Goal: Contribute content: Add original content to the website for others to see

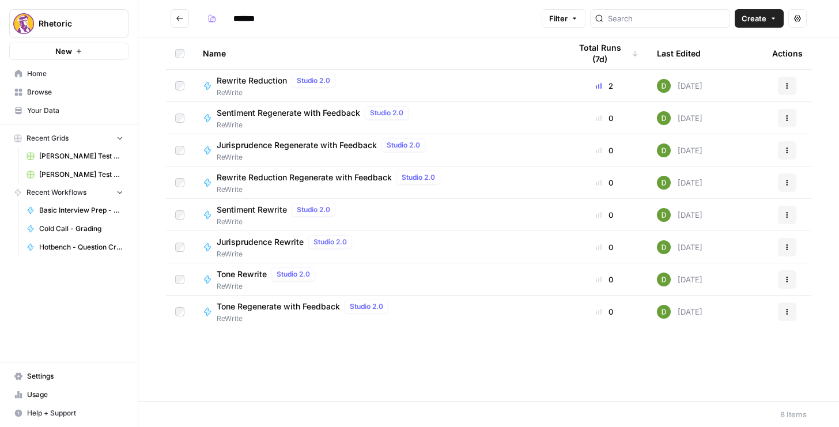
click at [185, 21] on button "Go back" at bounding box center [180, 18] width 18 height 18
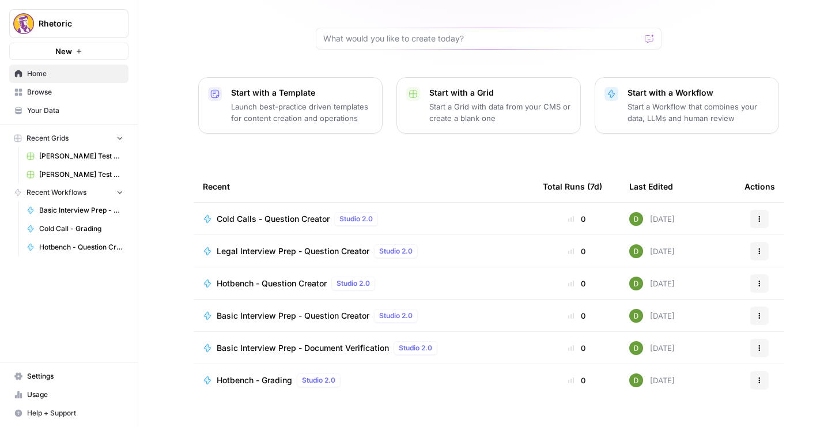
scroll to position [102, 0]
click at [61, 96] on span "Browse" at bounding box center [75, 92] width 96 height 10
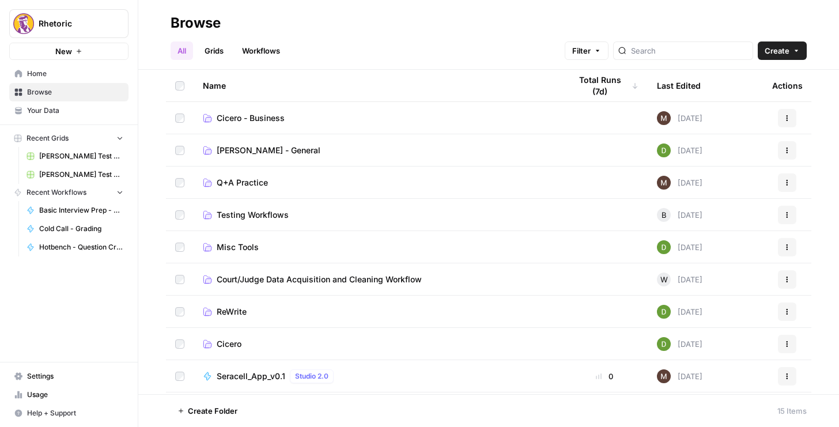
click at [231, 346] on span "Cicero" at bounding box center [229, 344] width 25 height 12
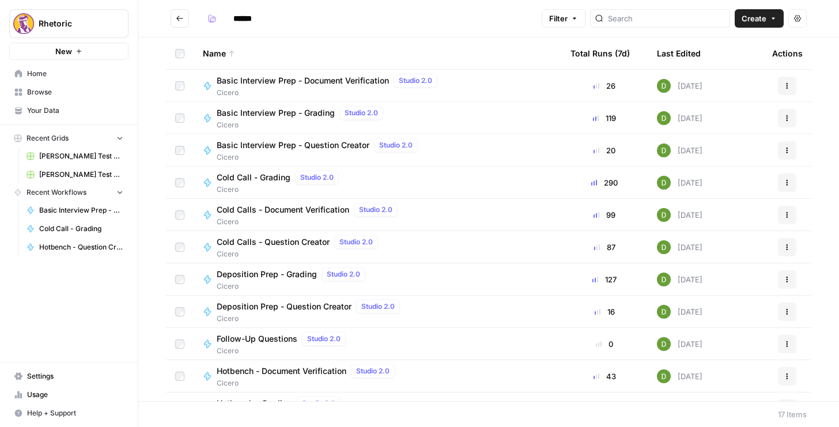
click at [278, 304] on span "Deposition Prep - Question Creator" at bounding box center [284, 307] width 135 height 12
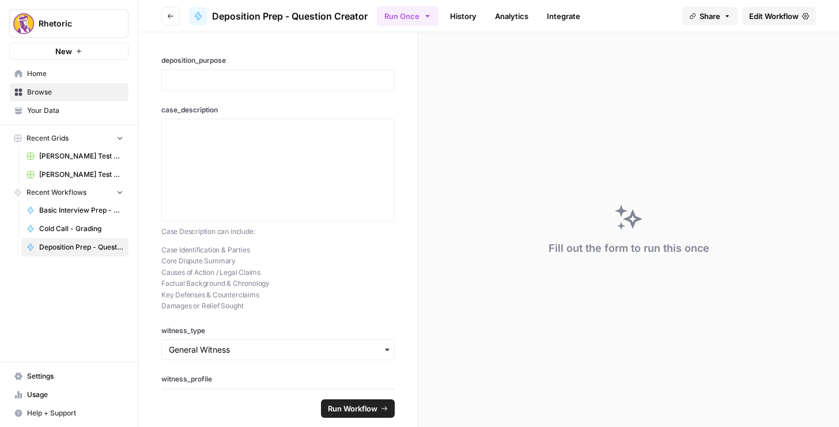
click at [421, 16] on span "Edit Workflow" at bounding box center [775, 16] width 50 height 12
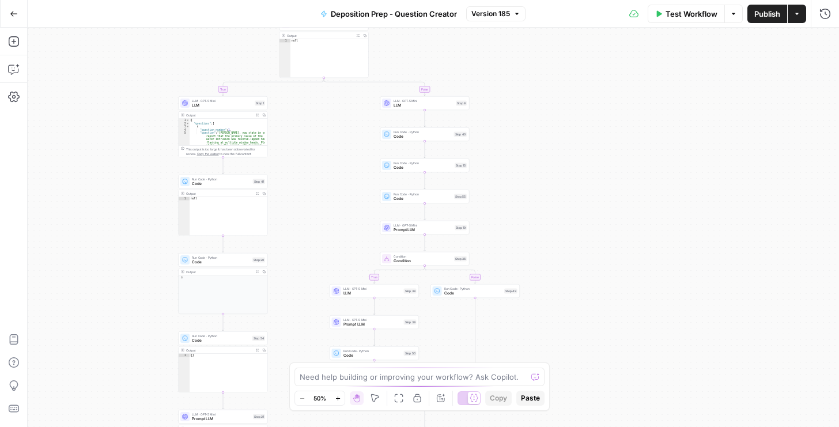
drag, startPoint x: 411, startPoint y: 204, endPoint x: 303, endPoint y: 360, distance: 189.7
click at [301, 364] on body "Rhetoric New Home Browse Your Data Recent Grids [PERSON_NAME] Test Workflow - C…" at bounding box center [419, 213] width 839 height 427
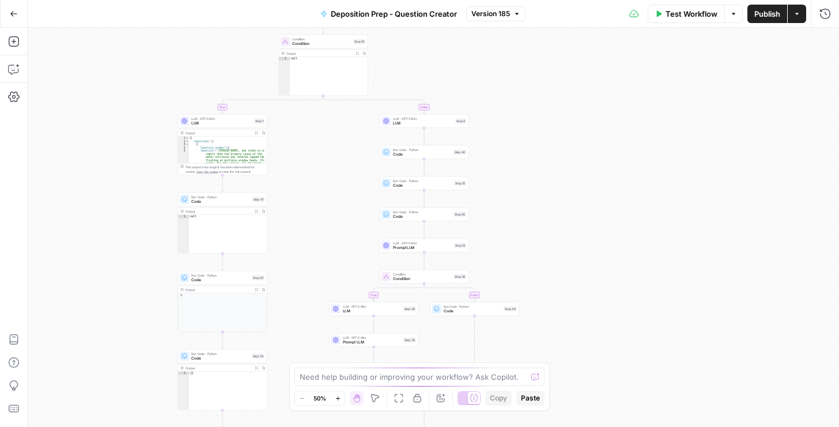
drag, startPoint x: 318, startPoint y: 251, endPoint x: 326, endPoint y: 273, distance: 24.1
click at [318, 252] on div "true false true false true false Workflow Set Inputs Inputs Condition Condition…" at bounding box center [434, 228] width 812 height 400
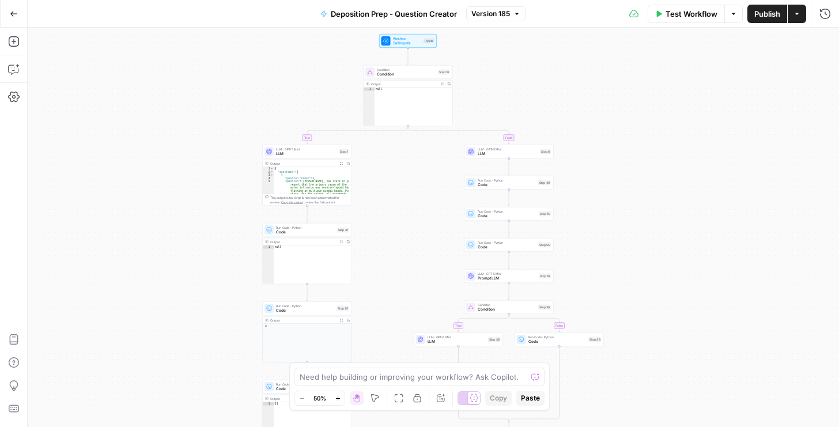
drag, startPoint x: 525, startPoint y: 190, endPoint x: 609, endPoint y: 219, distance: 89.3
click at [421, 219] on div "true false true false true false Workflow Set Inputs Inputs Condition Condition…" at bounding box center [434, 228] width 812 height 400
click at [421, 276] on span "Prompt LLM" at bounding box center [507, 279] width 59 height 6
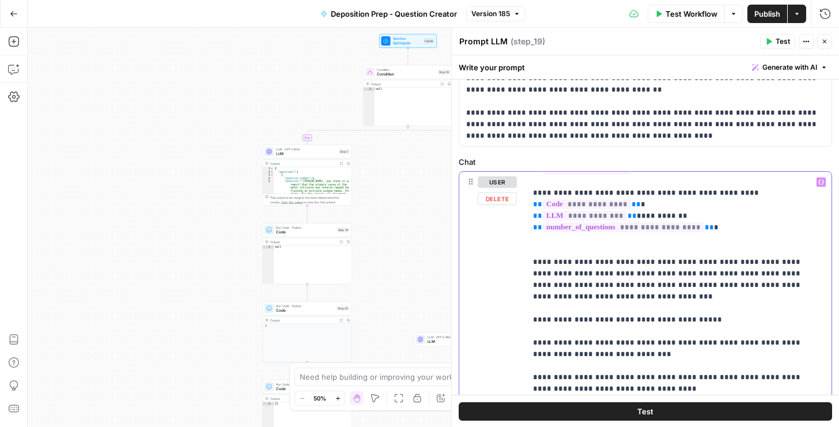
scroll to position [197, 0]
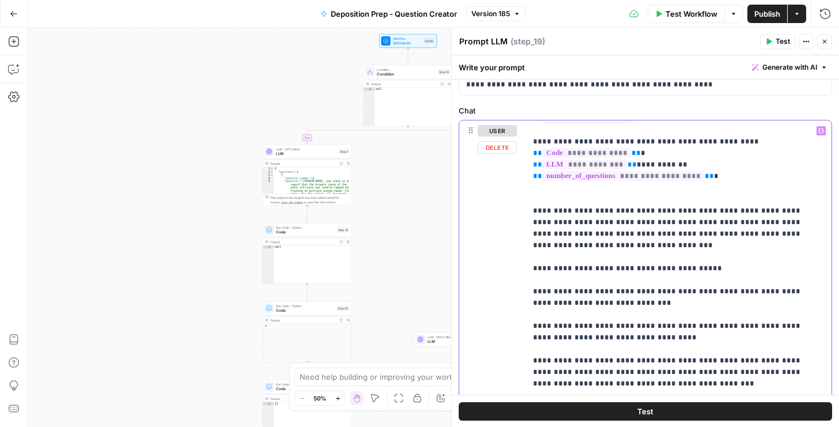
drag, startPoint x: 532, startPoint y: 249, endPoint x: 642, endPoint y: 314, distance: 128.5
click at [421, 313] on div "**********" at bounding box center [676, 356] width 301 height 470
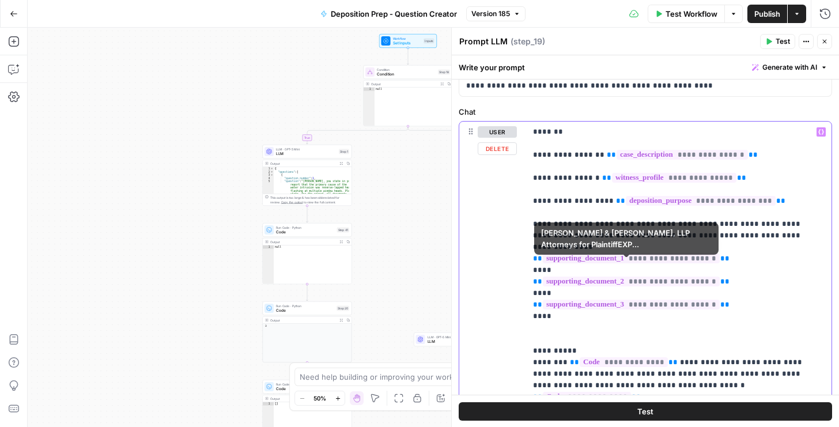
scroll to position [66, 0]
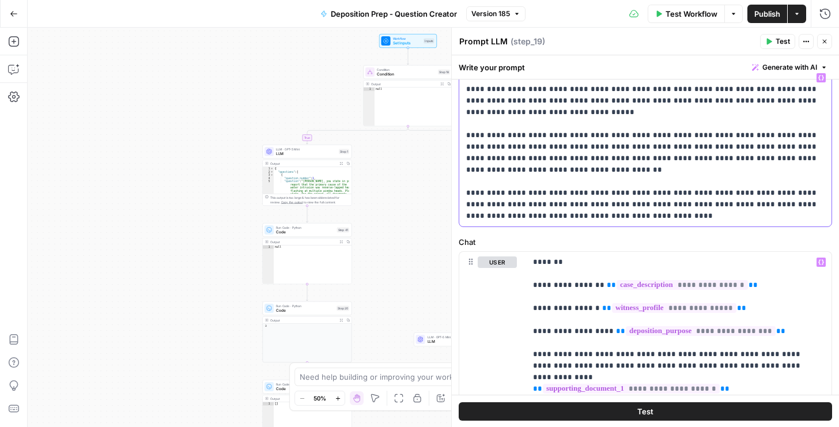
click at [421, 221] on div "**********" at bounding box center [646, 146] width 372 height 159
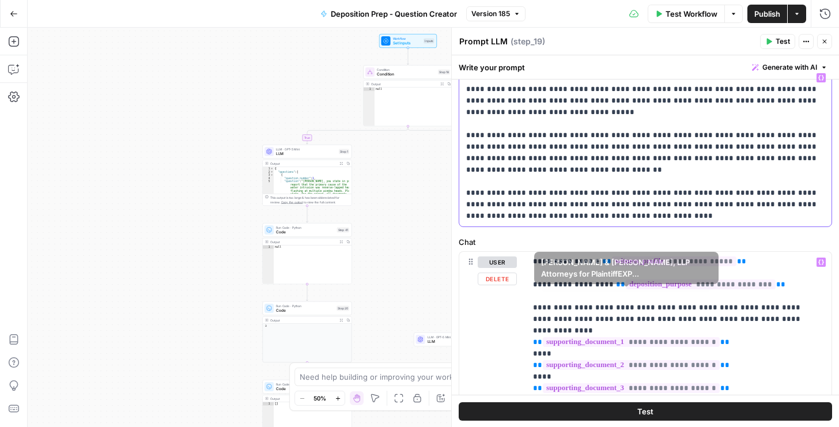
scroll to position [33, 0]
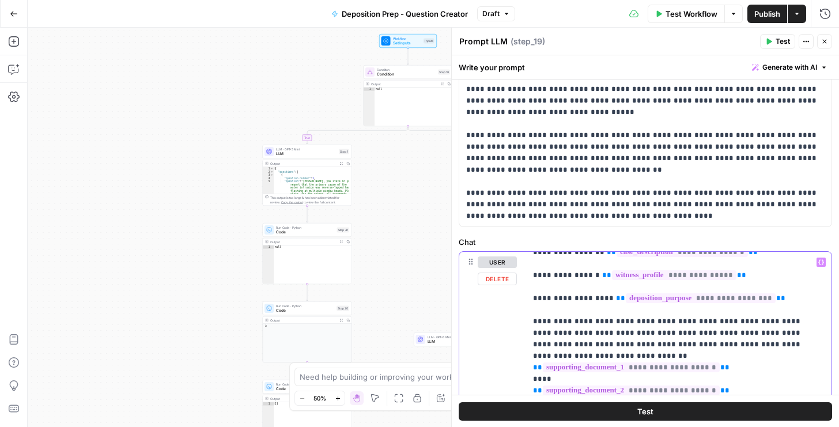
drag, startPoint x: 533, startPoint y: 321, endPoint x: 598, endPoint y: 321, distance: 65.7
copy p "**********"
drag, startPoint x: 795, startPoint y: 344, endPoint x: 775, endPoint y: 345, distance: 19.0
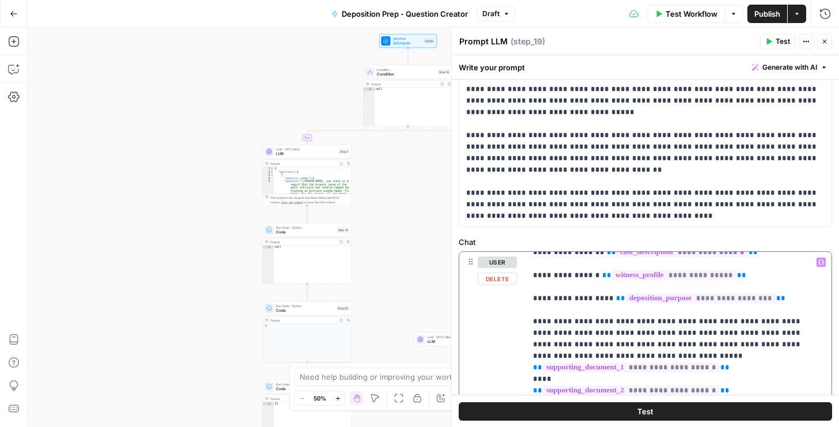
drag, startPoint x: 714, startPoint y: 353, endPoint x: 765, endPoint y: 332, distance: 55.3
click at [421, 14] on span "Publish" at bounding box center [768, 14] width 26 height 12
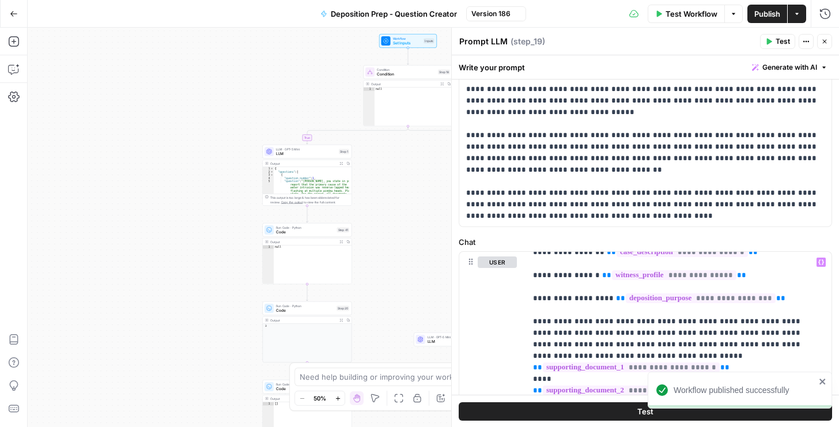
click at [421, 42] on icon "button" at bounding box center [825, 41] width 7 height 7
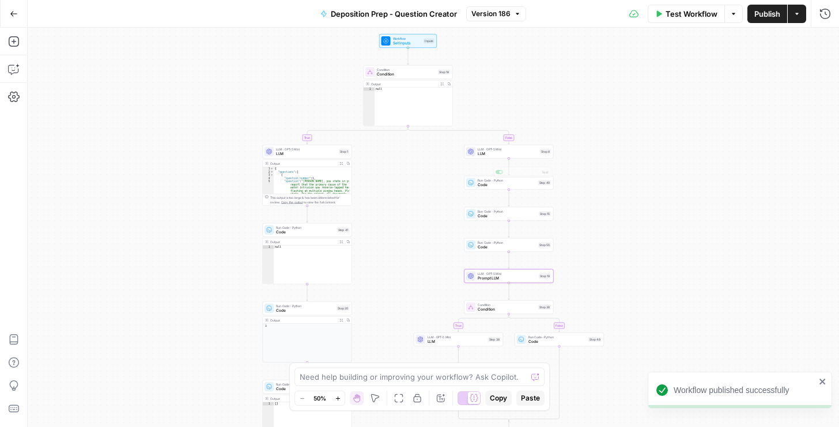
click at [421, 152] on span "LLM" at bounding box center [508, 154] width 60 height 6
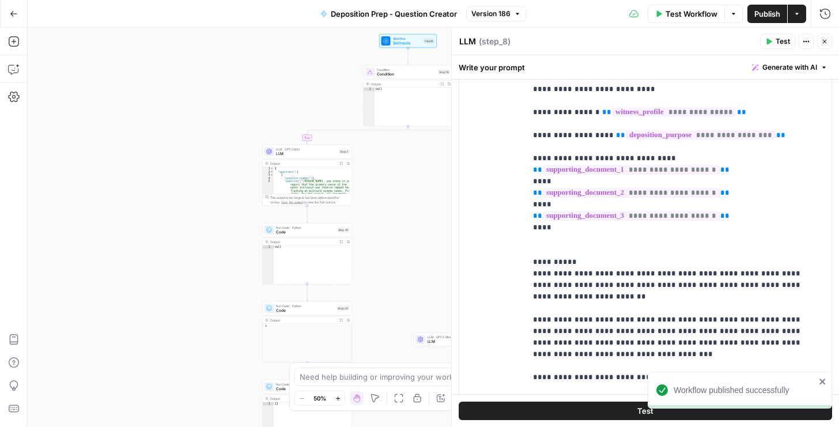
scroll to position [263, 0]
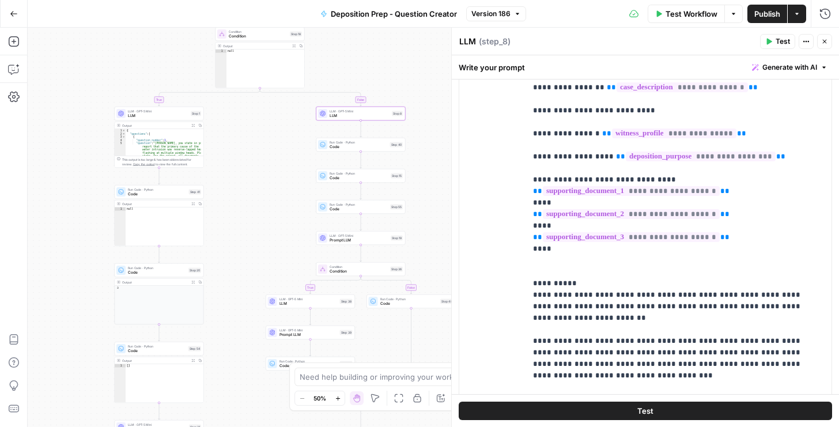
drag, startPoint x: 424, startPoint y: 199, endPoint x: 253, endPoint y: 152, distance: 177.7
click at [253, 152] on div "true false true false true false Workflow Set Inputs Inputs Condition Condition…" at bounding box center [434, 228] width 812 height 400
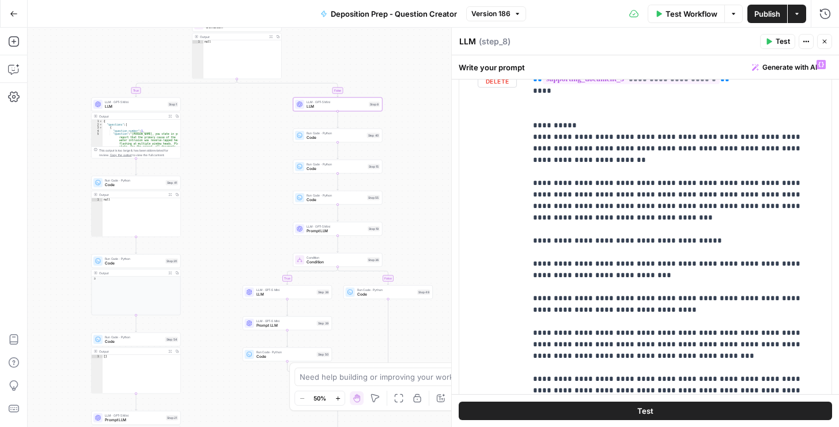
scroll to position [33, 0]
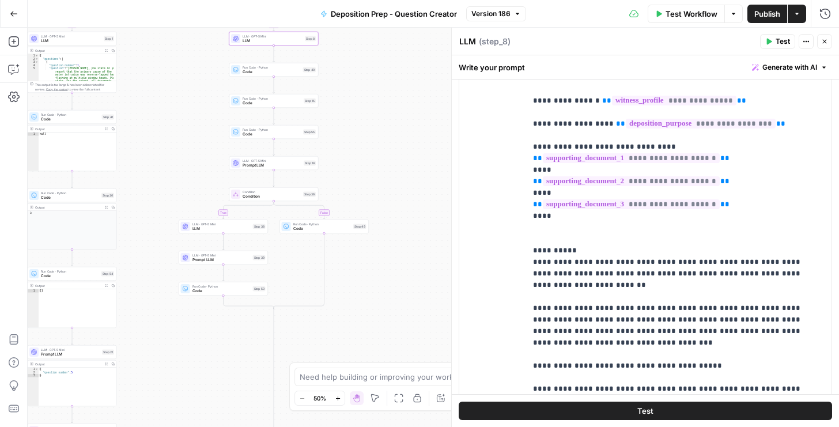
drag, startPoint x: 425, startPoint y: 219, endPoint x: 366, endPoint y: 160, distance: 82.8
click at [366, 161] on div "true false true false true false Workflow Set Inputs Inputs Condition Condition…" at bounding box center [434, 228] width 812 height 400
click at [421, 194] on div "true false true false true false Workflow Set Inputs Inputs Condition Condition…" at bounding box center [434, 228] width 812 height 400
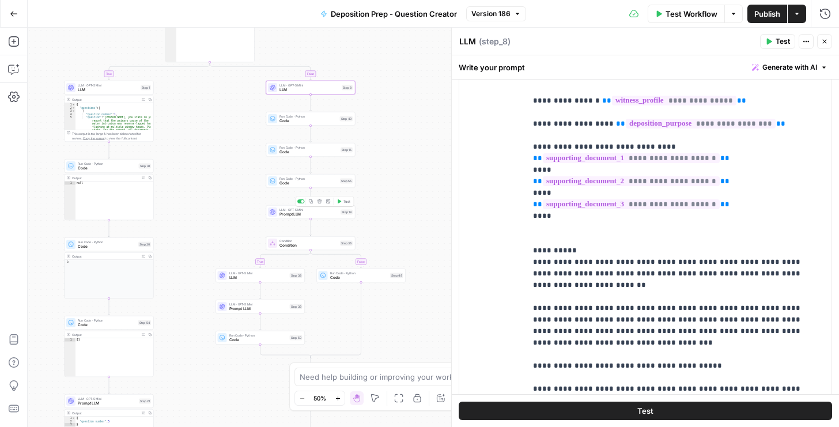
click at [302, 212] on span "Prompt LLM" at bounding box center [309, 215] width 59 height 6
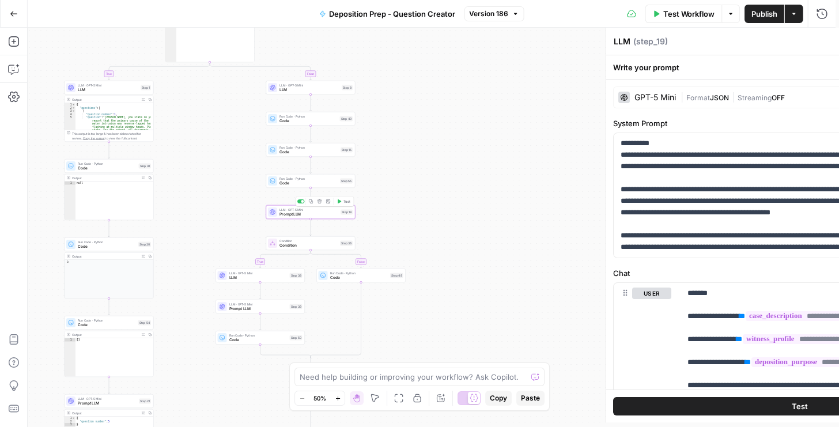
type textarea "Prompt LLM"
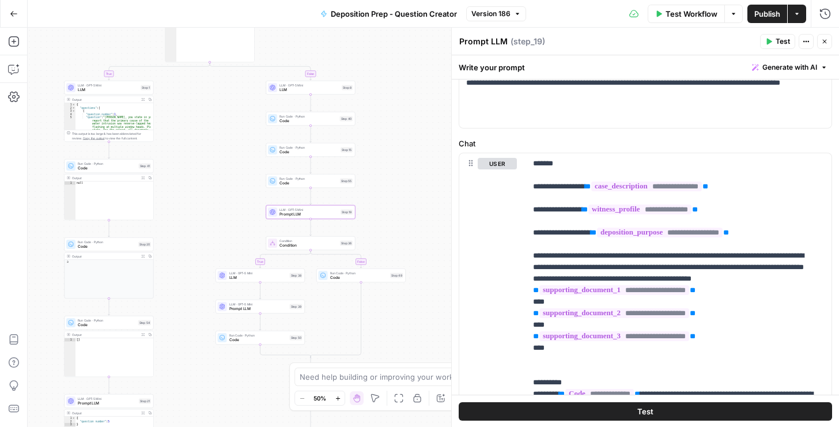
scroll to position [231, 0]
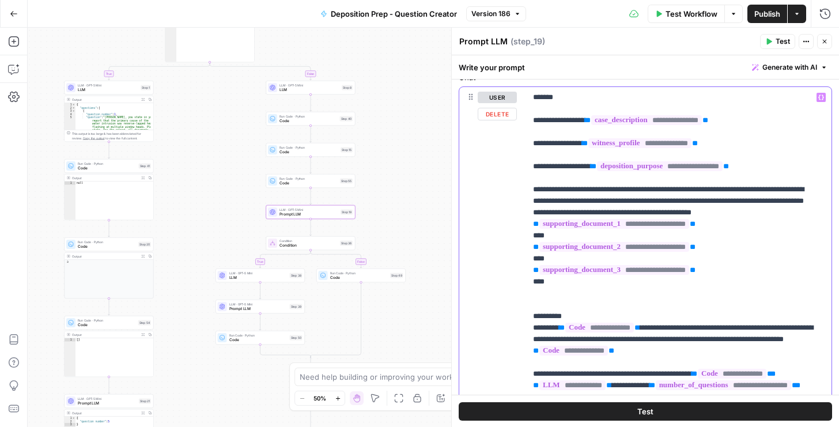
drag, startPoint x: 646, startPoint y: 187, endPoint x: 812, endPoint y: 217, distance: 168.6
drag, startPoint x: 680, startPoint y: 222, endPoint x: 647, endPoint y: 187, distance: 47.3
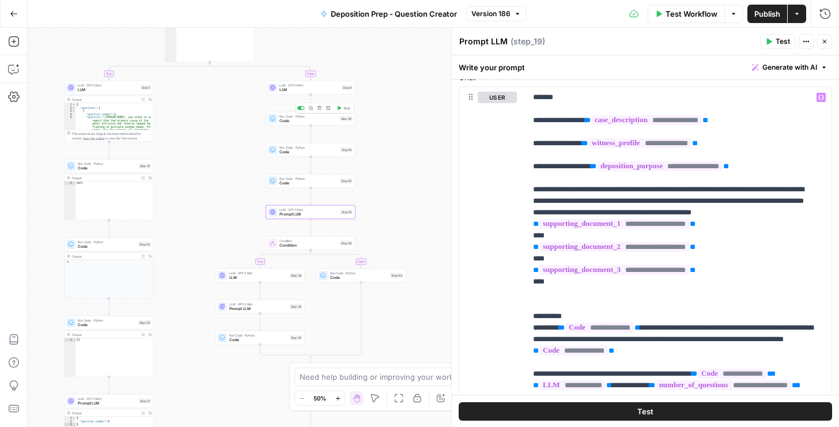
click at [298, 90] on span "LLM" at bounding box center [310, 90] width 60 height 6
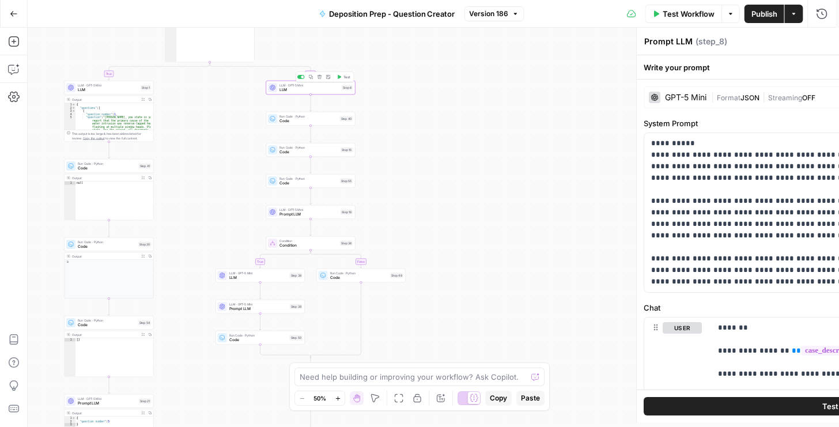
type textarea "LLM"
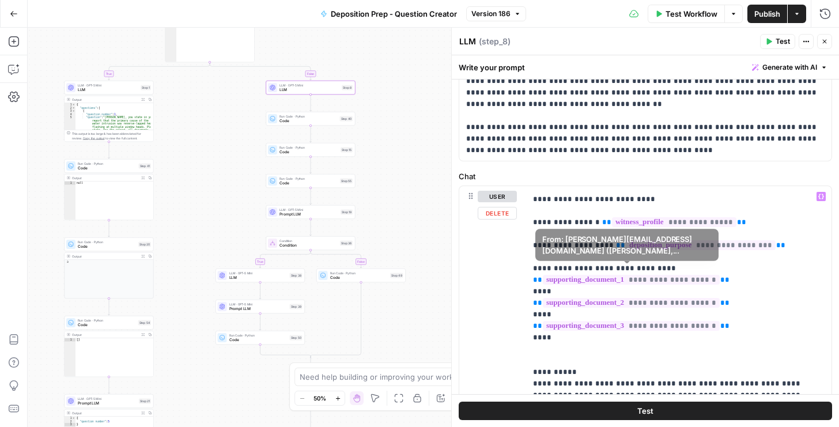
scroll to position [33, 0]
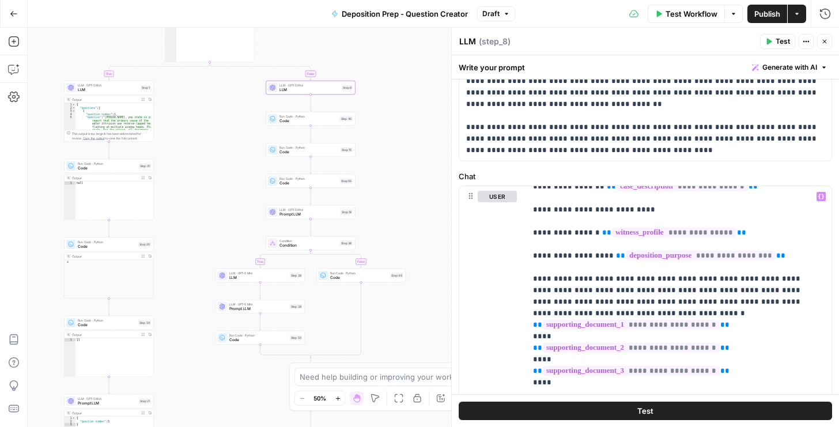
click at [100, 90] on span "LLM" at bounding box center [108, 90] width 61 height 6
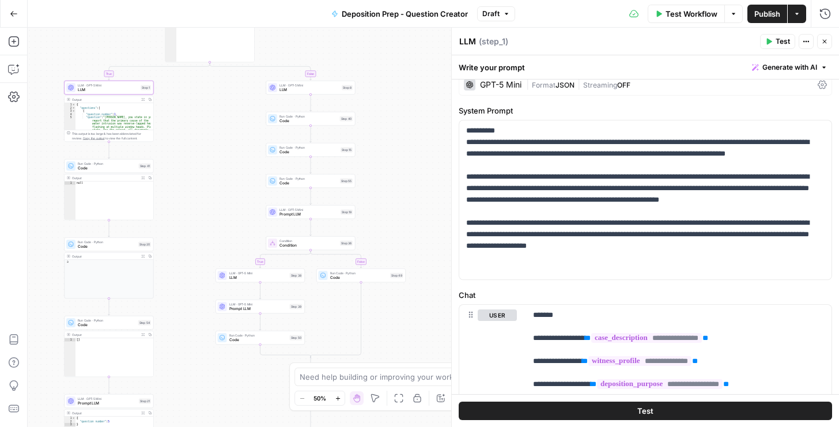
scroll to position [164, 0]
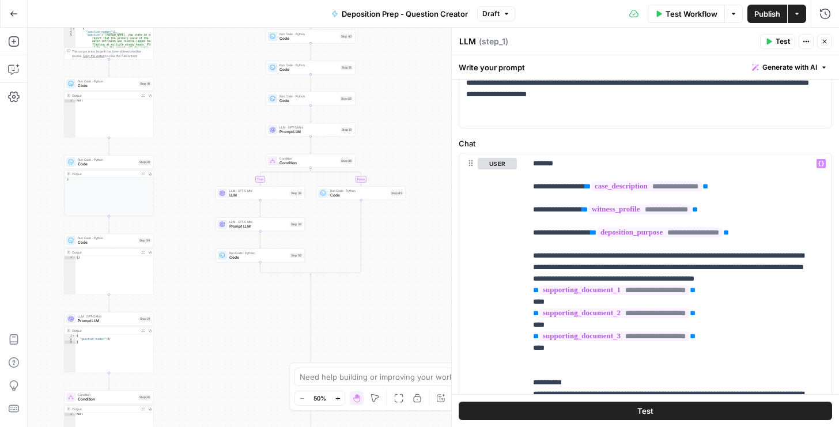
click at [111, 322] on span "Prompt LLM" at bounding box center [107, 321] width 59 height 6
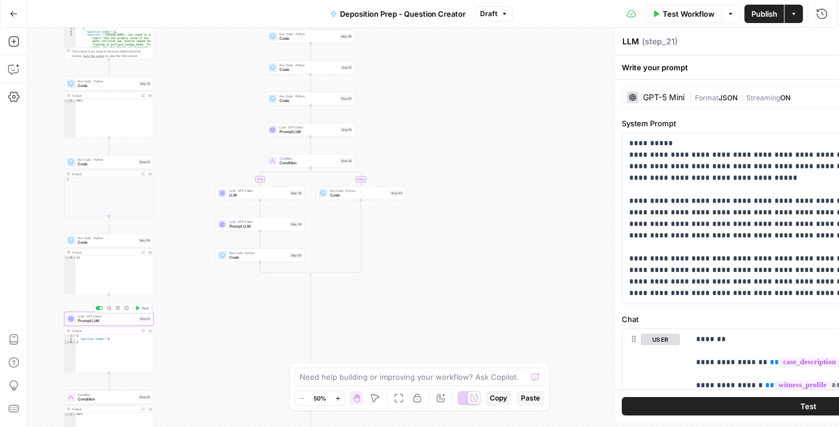
type textarea "Prompt LLM"
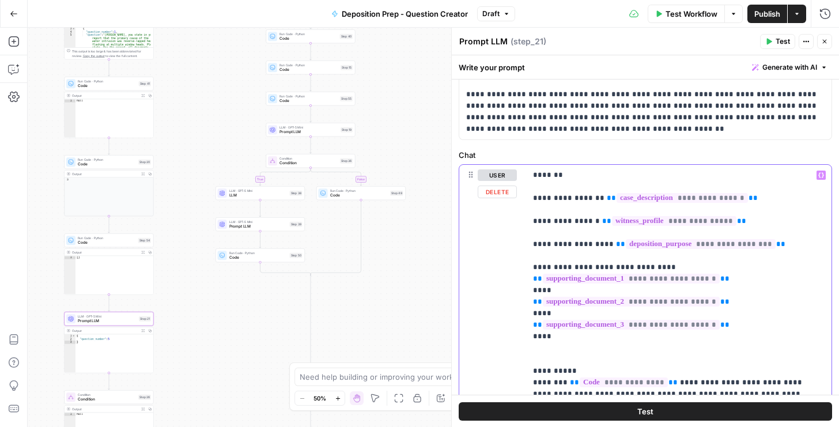
click at [421, 267] on p "**********" at bounding box center [676, 354] width 287 height 369
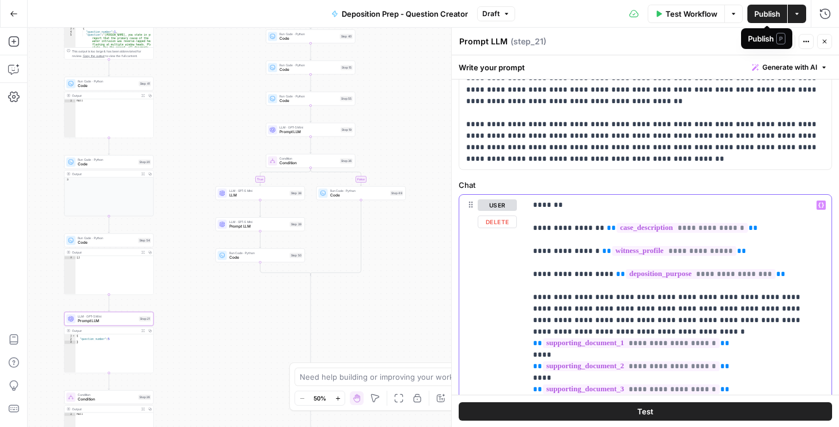
scroll to position [0, 0]
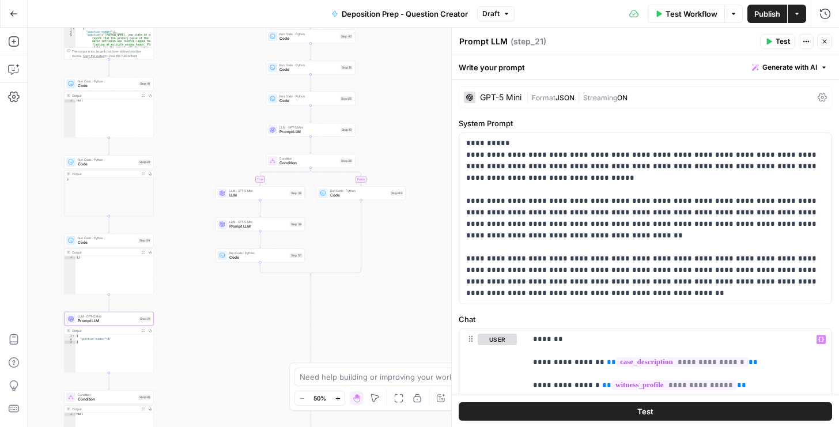
click at [421, 99] on icon at bounding box center [822, 97] width 9 height 9
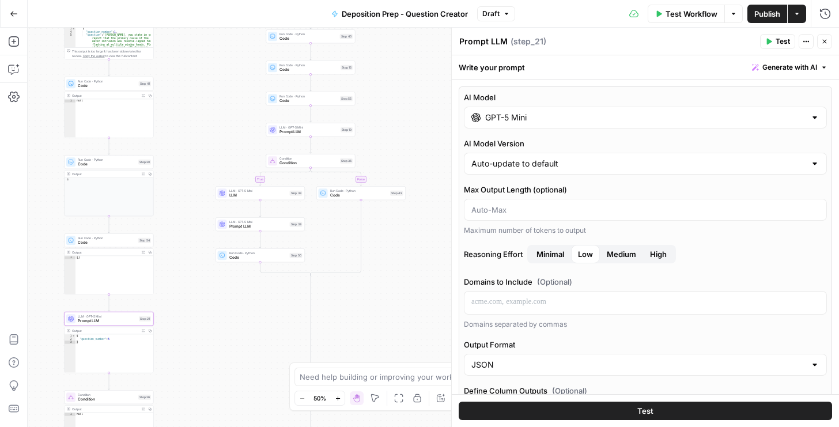
click at [421, 17] on span "Publish" at bounding box center [768, 14] width 26 height 12
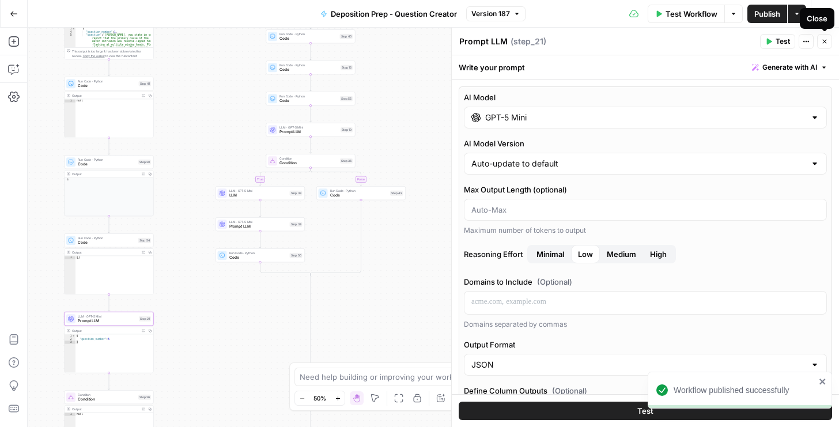
click at [421, 42] on icon "button" at bounding box center [825, 41] width 7 height 7
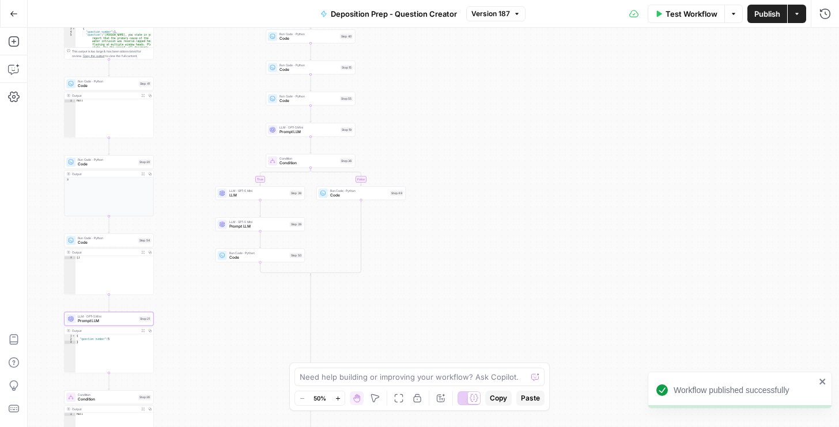
click at [421, 18] on span "Publish" at bounding box center [768, 14] width 26 height 12
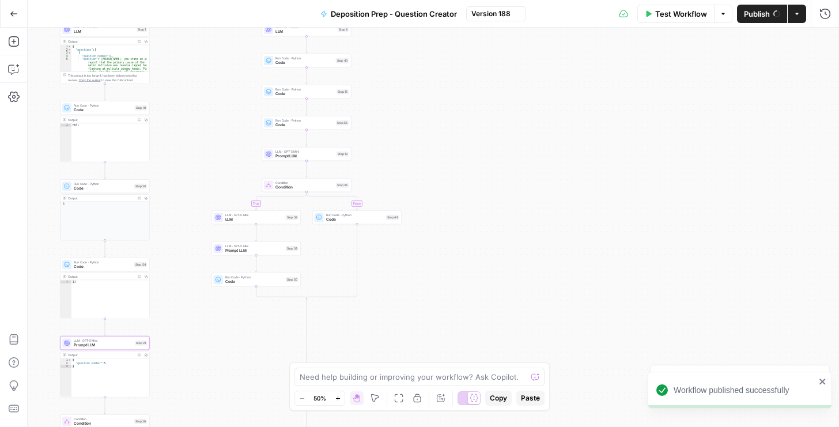
drag, startPoint x: 534, startPoint y: 116, endPoint x: 490, endPoint y: 269, distance: 159.1
click at [421, 269] on div "true false true false true false Workflow Set Inputs Inputs Condition Condition…" at bounding box center [434, 228] width 812 height 400
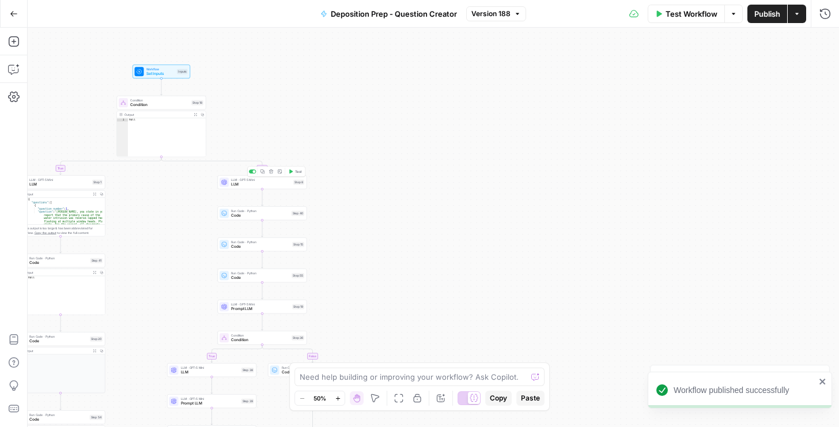
click at [251, 186] on span "LLM" at bounding box center [261, 185] width 60 height 6
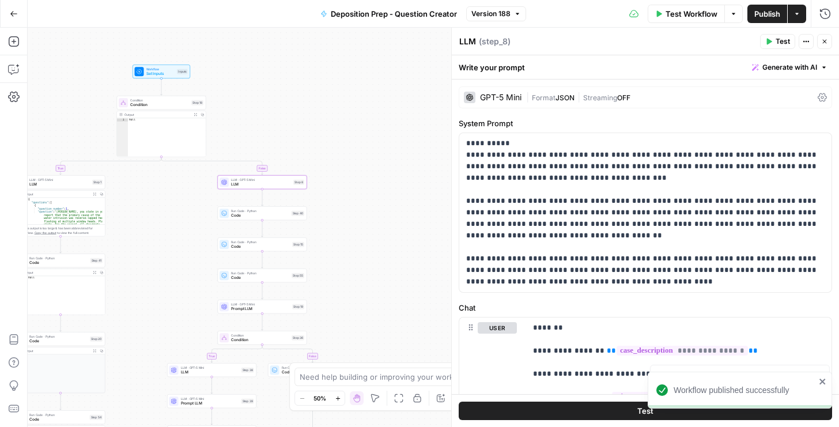
click at [421, 97] on icon at bounding box center [822, 97] width 9 height 9
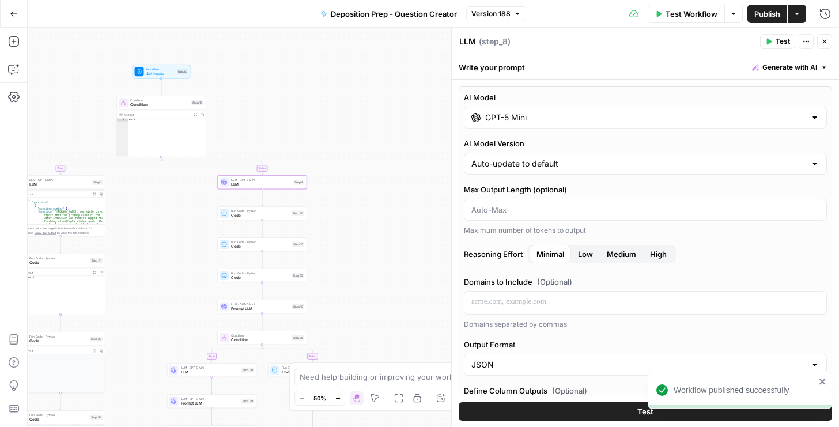
click at [421, 42] on icon "button" at bounding box center [825, 42] width 4 height 4
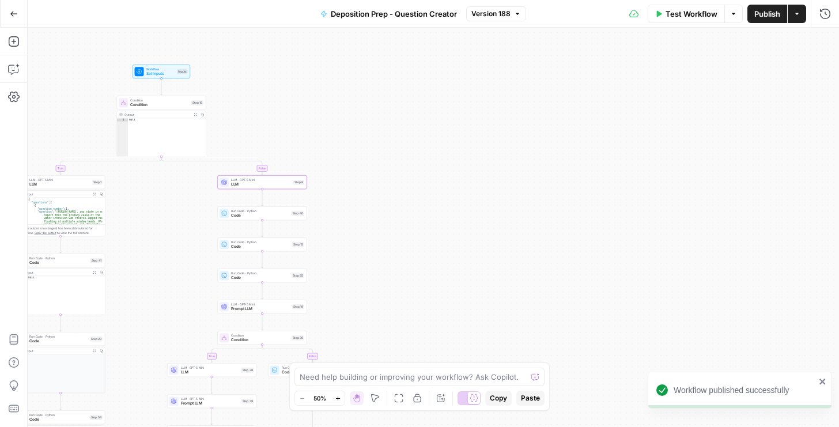
click at [421, 16] on span "Publish" at bounding box center [768, 14] width 26 height 12
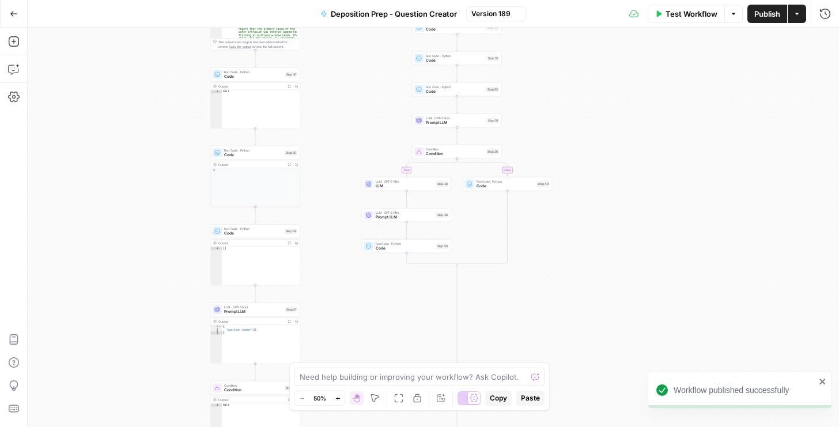
drag, startPoint x: 690, startPoint y: 140, endPoint x: 714, endPoint y: 47, distance: 95.2
click at [421, 46] on div "true false true false true false Workflow Set Inputs Inputs Condition Condition…" at bounding box center [434, 228] width 812 height 400
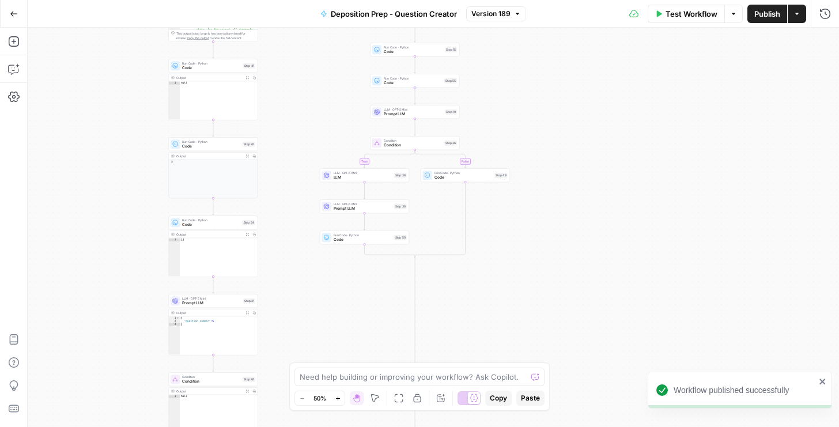
drag, startPoint x: 690, startPoint y: 195, endPoint x: 672, endPoint y: 148, distance: 50.5
click at [421, 135] on div "true false true false true false Workflow Set Inputs Inputs Condition Condition…" at bounding box center [434, 228] width 812 height 400
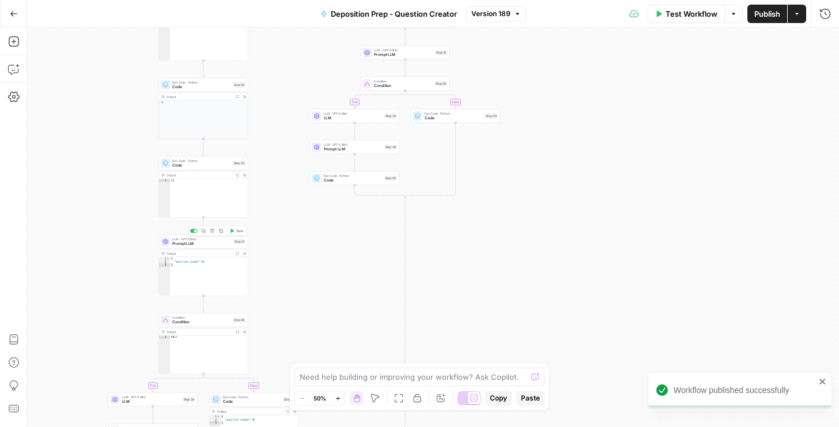
click at [182, 242] on span "Prompt LLM" at bounding box center [201, 244] width 59 height 6
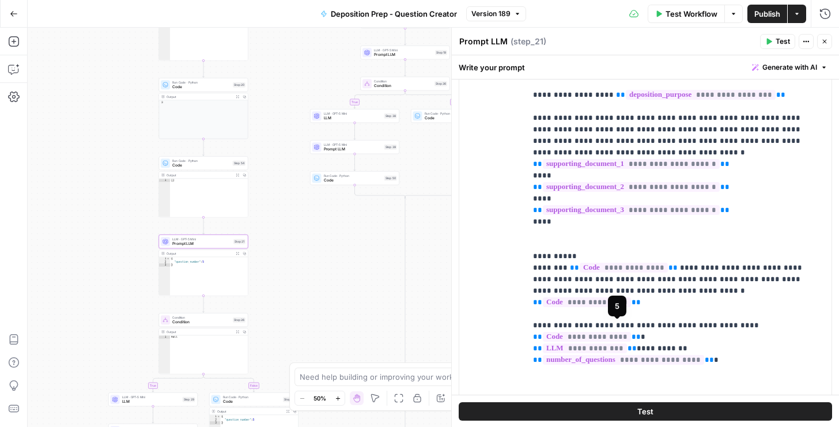
scroll to position [395, 0]
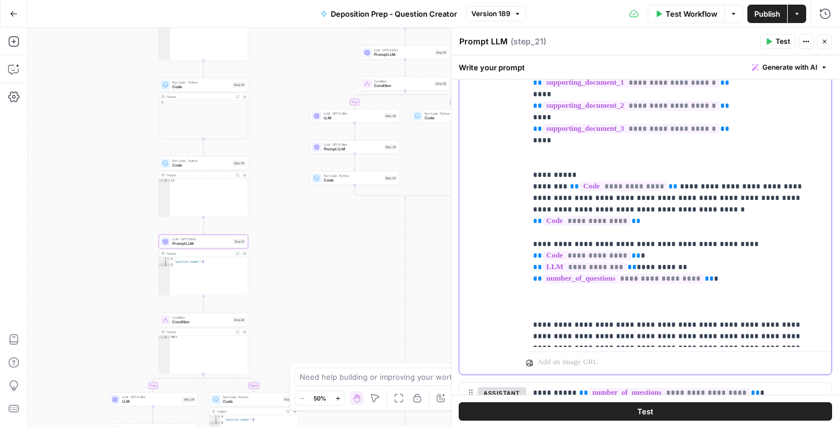
click at [421, 336] on p "**********" at bounding box center [676, 141] width 287 height 404
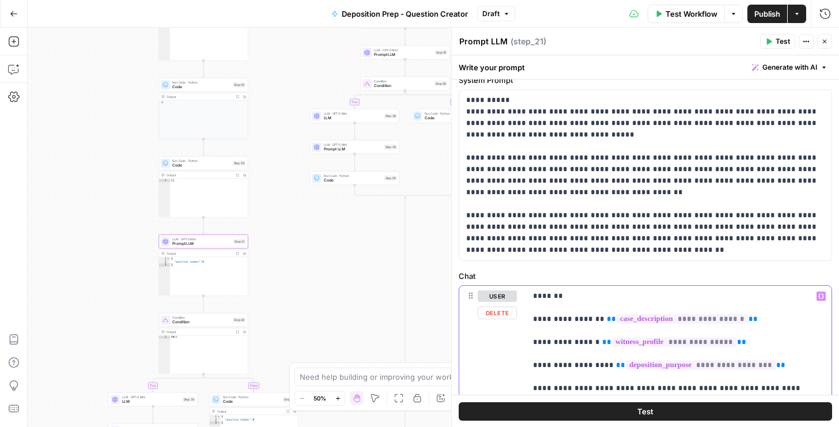
scroll to position [0, 0]
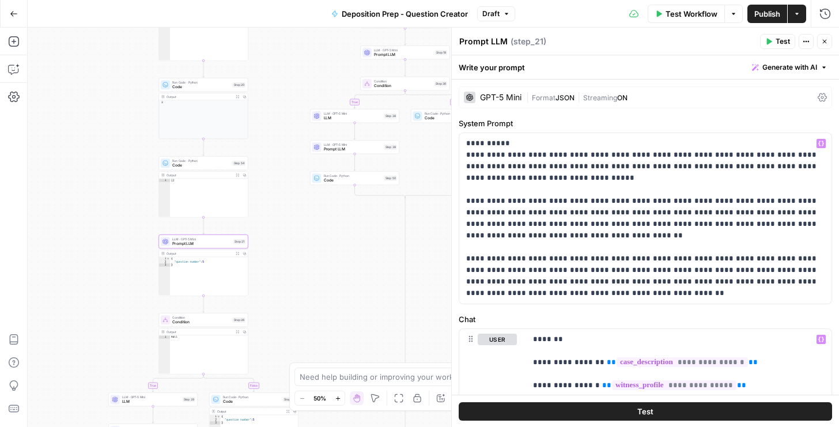
click at [421, 96] on icon at bounding box center [822, 97] width 9 height 9
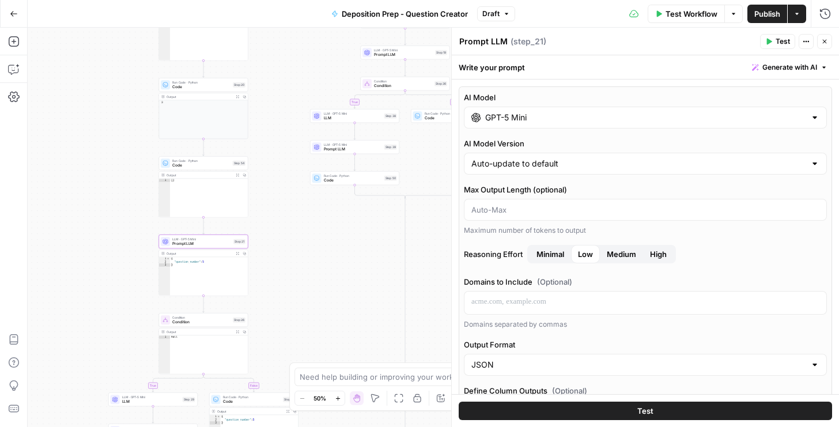
click at [421, 18] on span "Publish" at bounding box center [768, 14] width 26 height 12
